Goal: Task Accomplishment & Management: Use online tool/utility

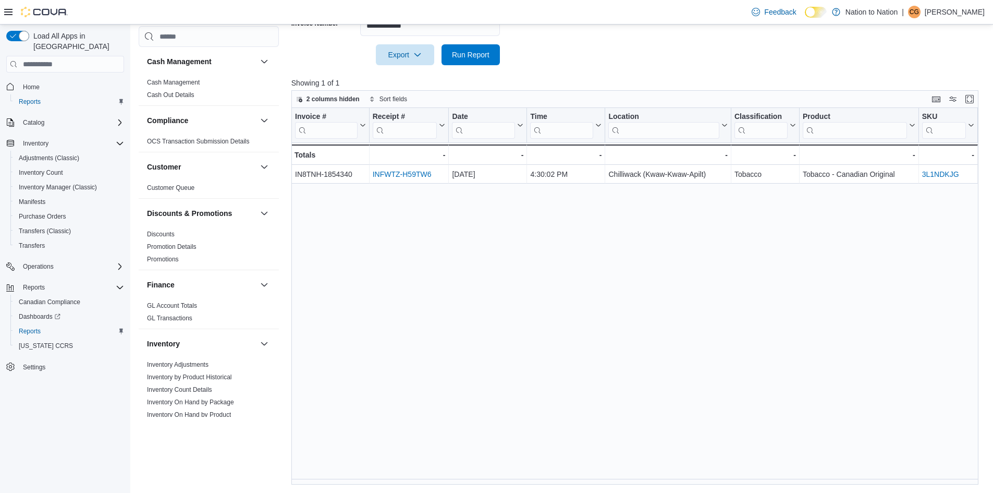
scroll to position [586, 0]
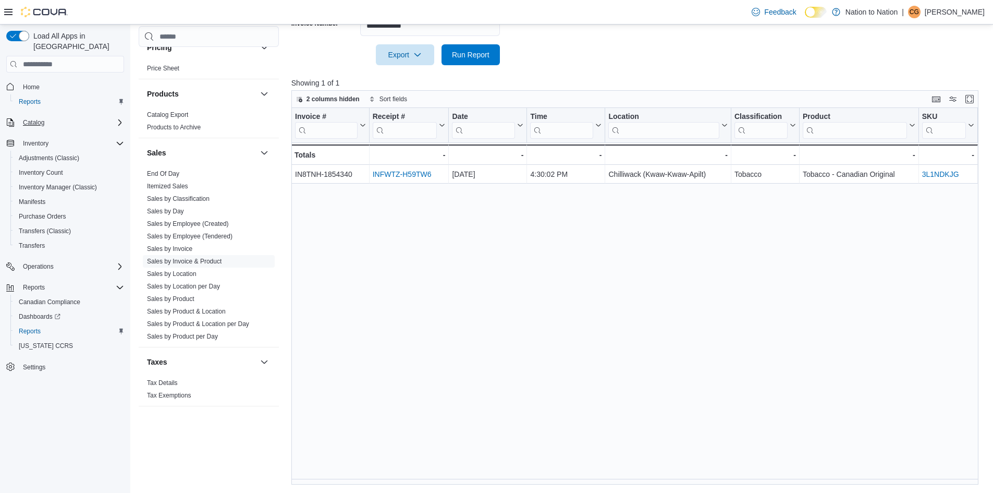
click at [49, 116] on div "Catalog" at bounding box center [71, 122] width 105 height 13
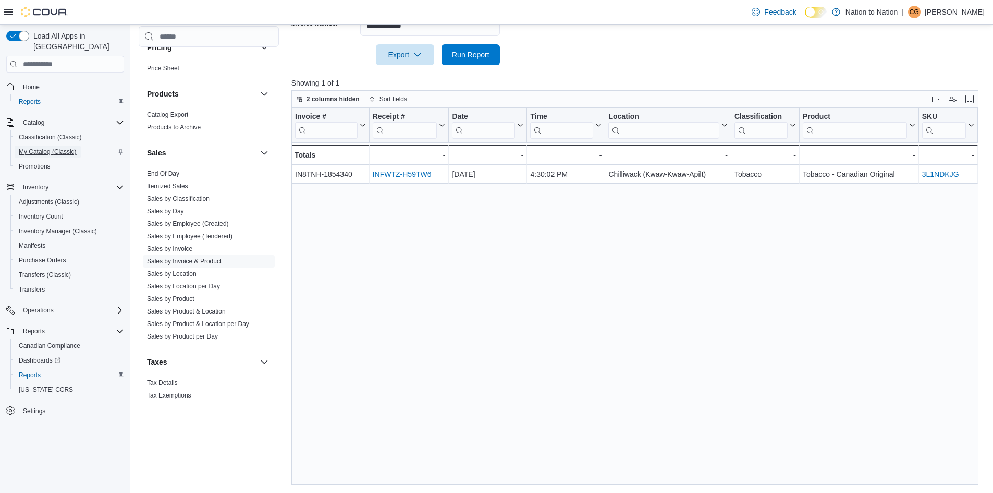
click at [50, 148] on span "My Catalog (Classic)" at bounding box center [48, 152] width 58 height 8
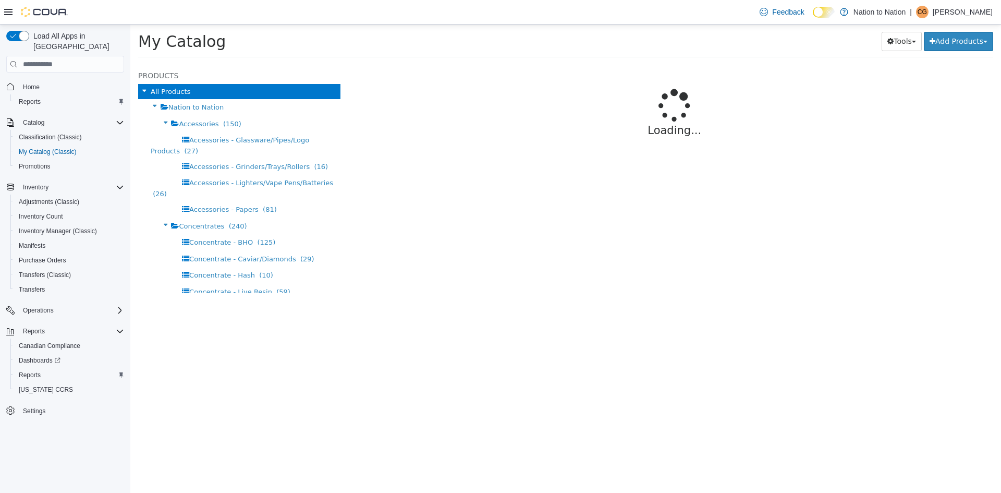
select select "**********"
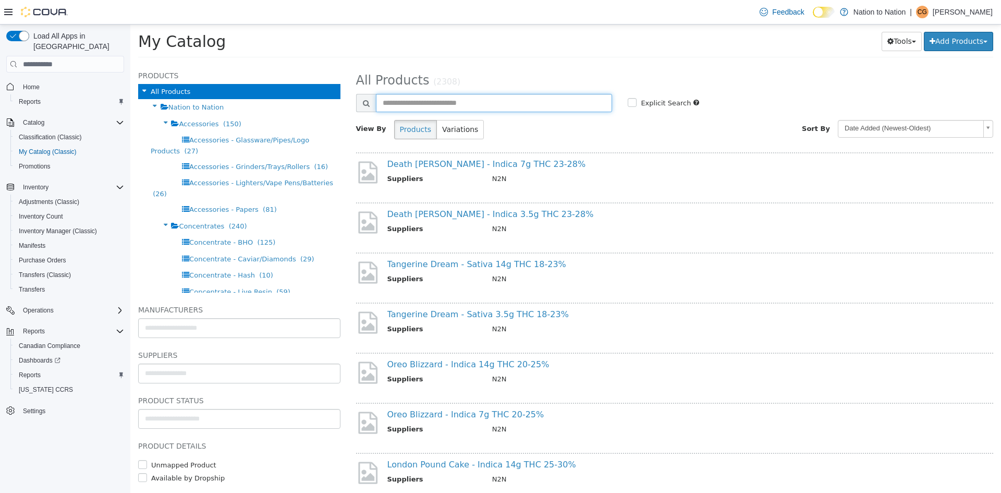
click at [595, 95] on input "text" at bounding box center [494, 103] width 237 height 18
type input "**********"
select select "**********"
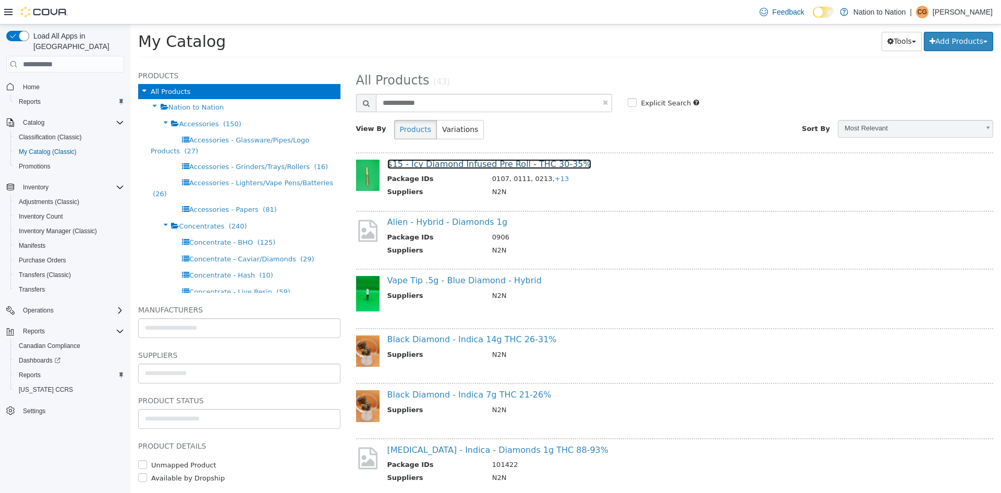
click at [480, 161] on link "$15 - Icy Diamond Infused Pre Roll - THC 30-35%" at bounding box center [489, 164] width 204 height 10
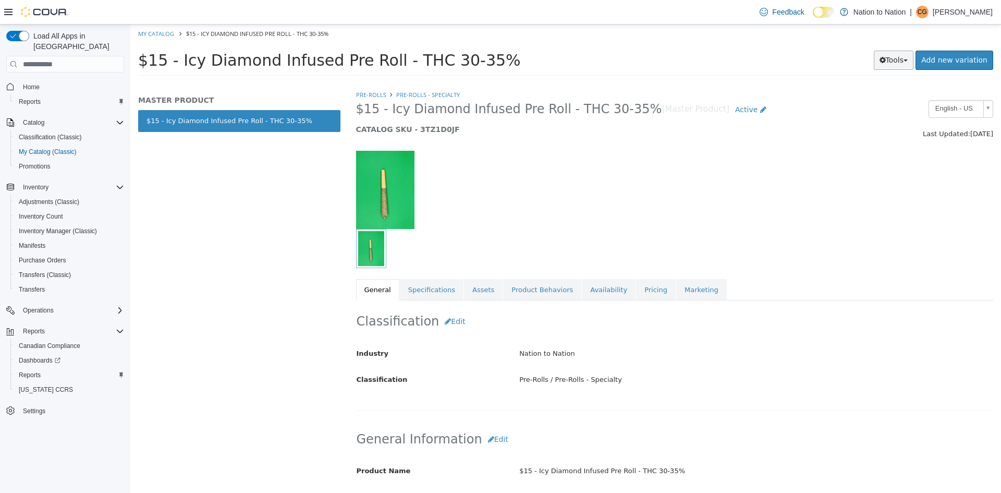
click at [899, 62] on button "Tools" at bounding box center [894, 60] width 40 height 19
click at [870, 92] on link "Print Labels" at bounding box center [872, 95] width 82 height 14
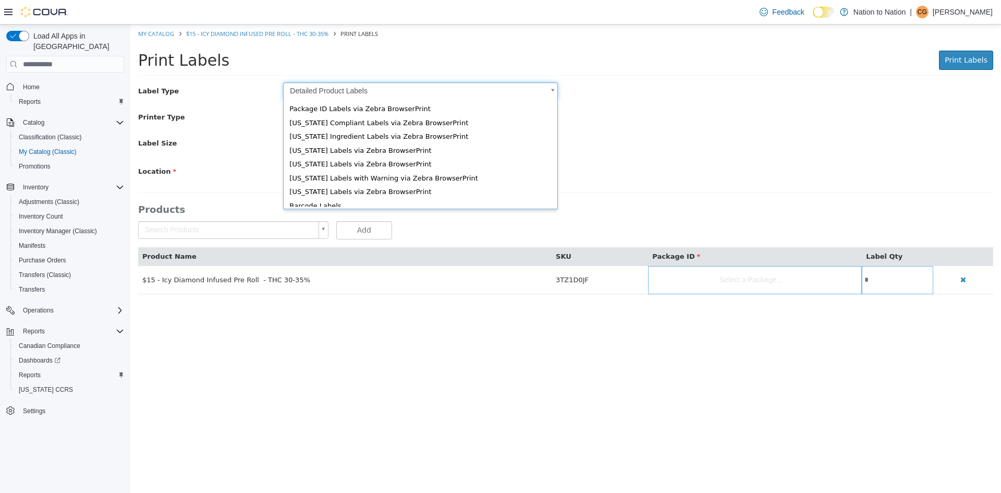
click at [417, 88] on body "Saving Bulk Changes... × My Catalog $15 - Icy Diamond Infused Pre Roll - THC 30…" at bounding box center [565, 165] width 871 height 281
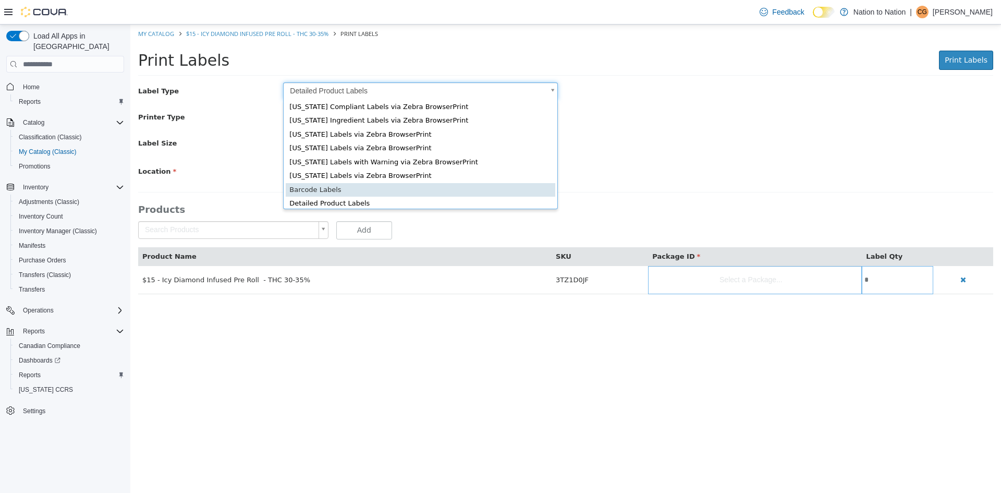
scroll to position [0, 3]
type input "*"
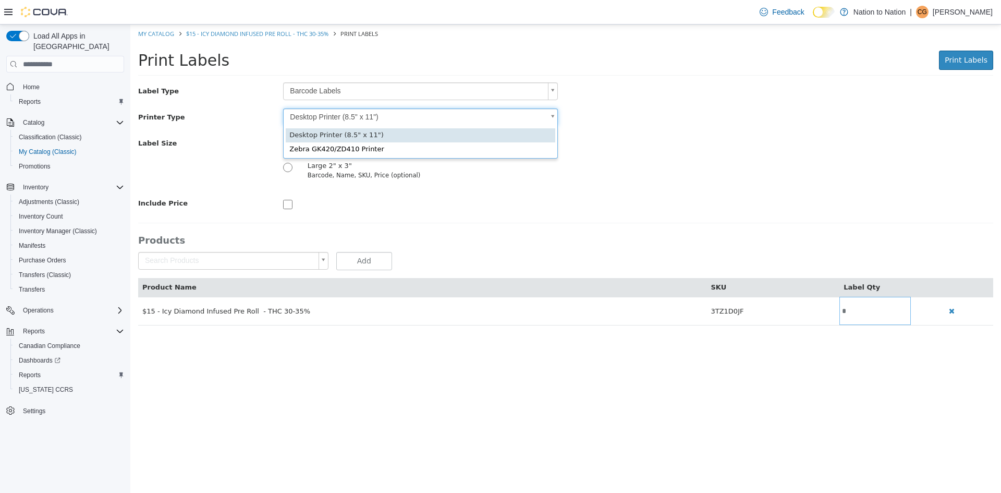
click at [474, 112] on body "Saving Bulk Changes... × My Catalog $15 - Icy Diamond Infused Pre Roll - THC 30…" at bounding box center [565, 181] width 871 height 312
type input "*"
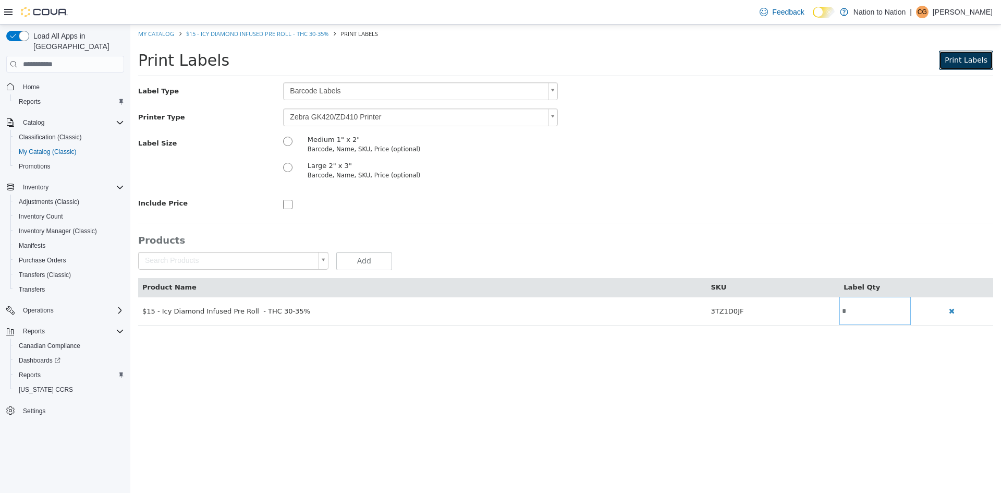
click at [965, 53] on button "Print Labels" at bounding box center [966, 60] width 54 height 19
